Goal: Check status

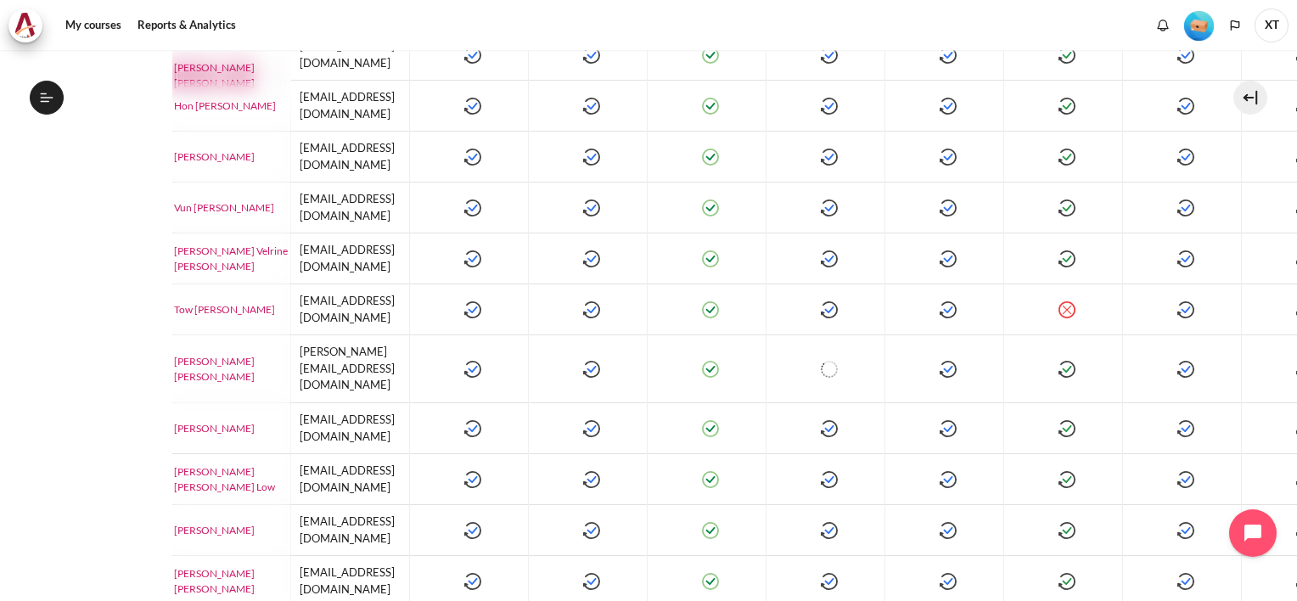
scroll to position [594, 0]
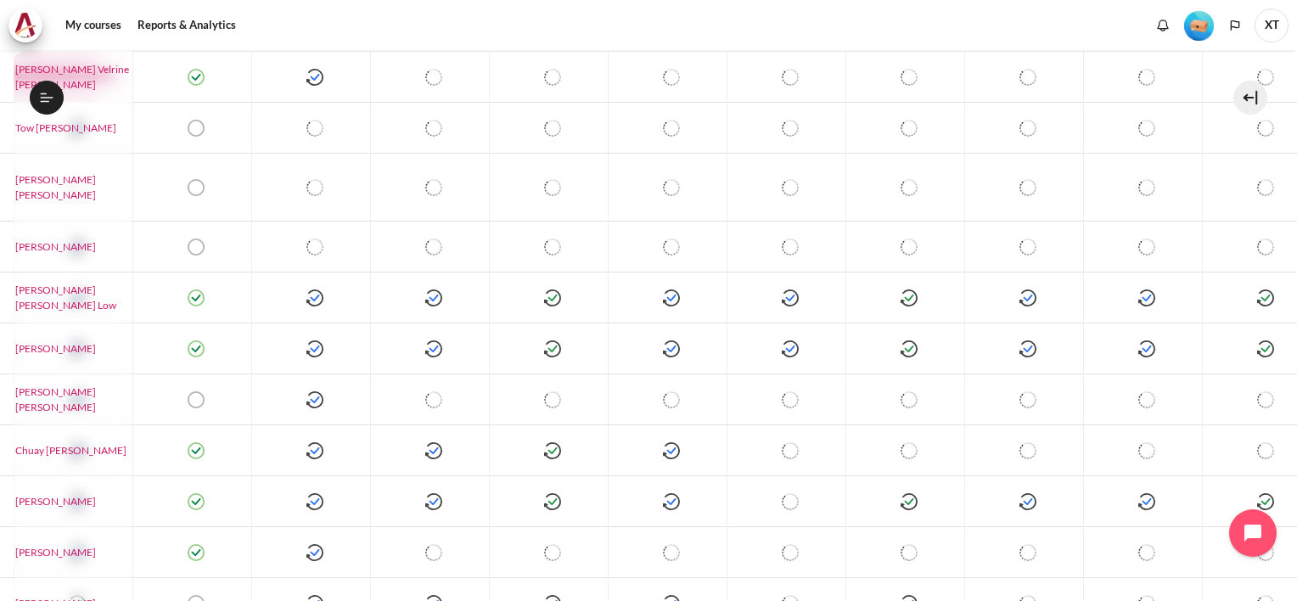
scroll to position [1019, 1465]
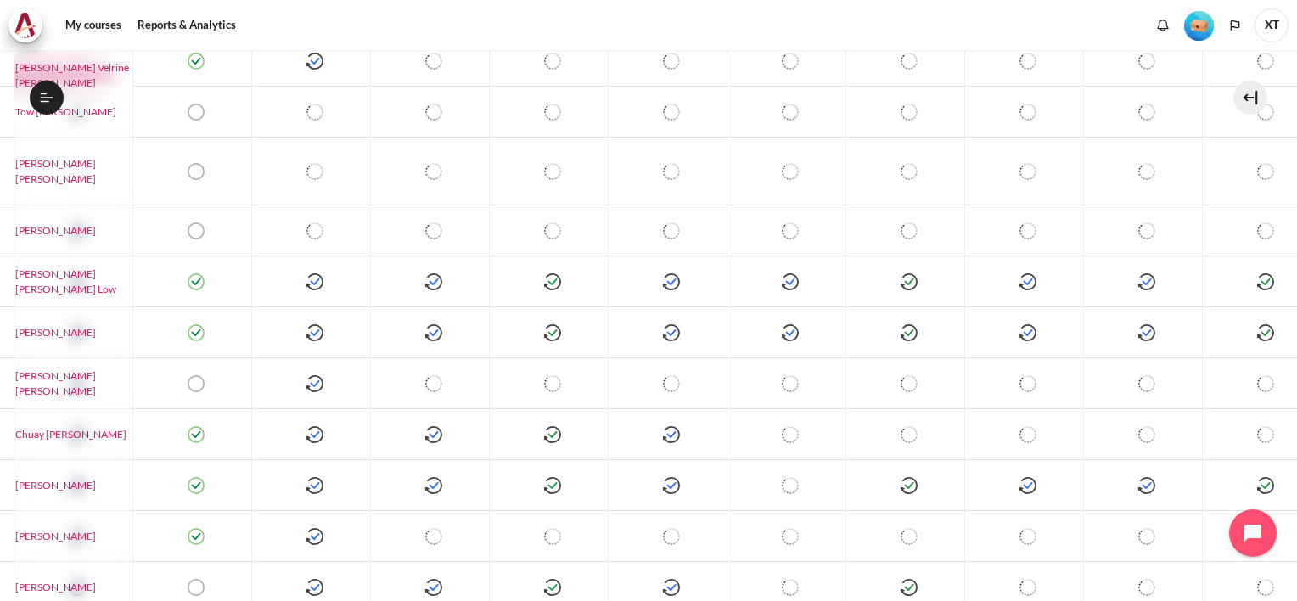
drag, startPoint x: 997, startPoint y: 591, endPoint x: 1025, endPoint y: 591, distance: 28.0
click at [1025, 591] on div "My courses Course administration Reports Activity completion" at bounding box center [648, 325] width 1297 height 551
click at [440, 496] on div "My courses Course administration Reports Activity completion" at bounding box center [648, 325] width 1297 height 551
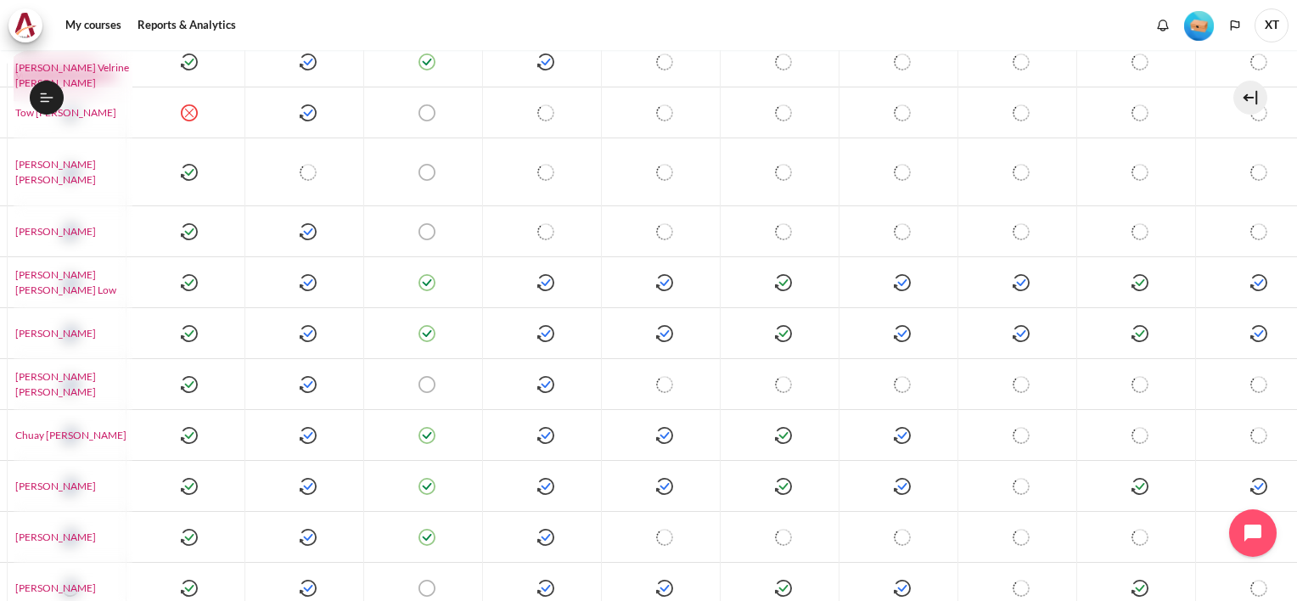
scroll to position [1018, 2149]
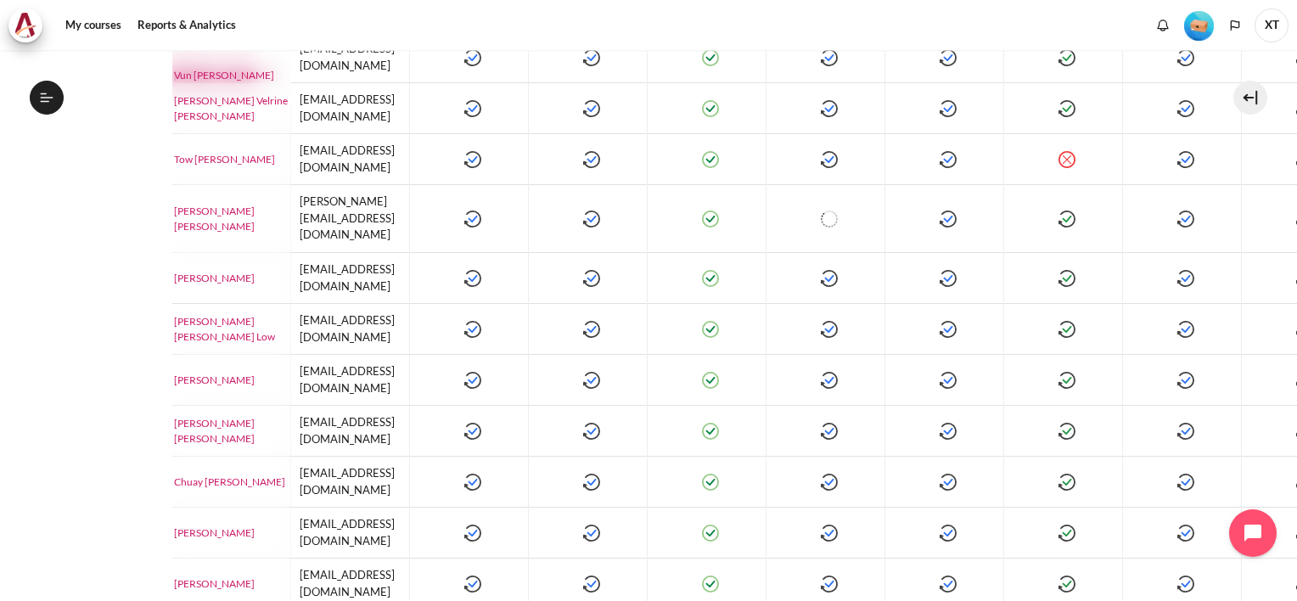
scroll to position [933, 0]
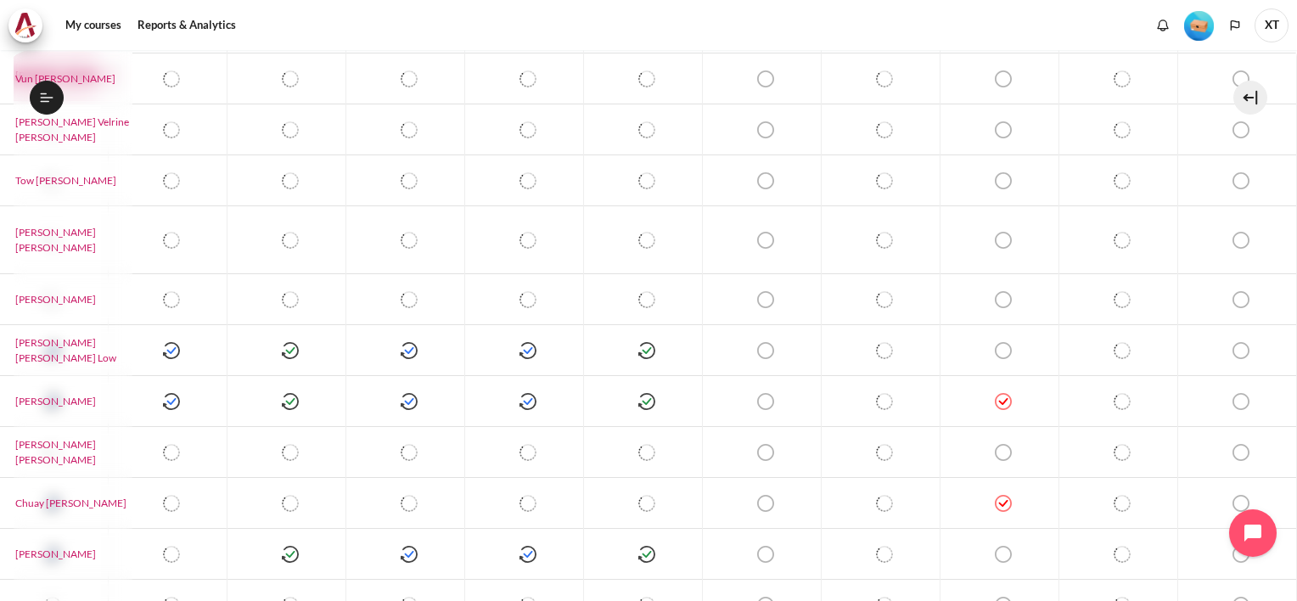
scroll to position [1019, 2149]
